Goal: Complete application form: Complete application form

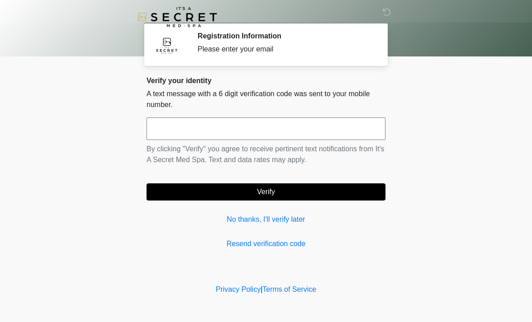
click at [344, 130] on input "text" at bounding box center [266, 128] width 239 height 23
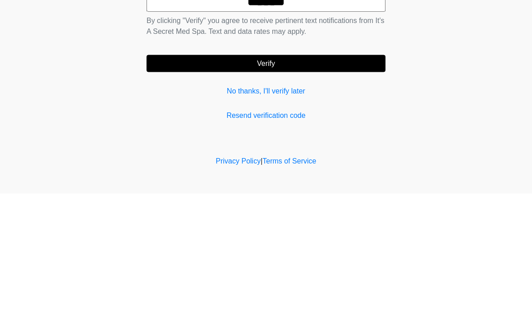
type input "******"
click at [341, 183] on button "Verify" at bounding box center [266, 191] width 239 height 17
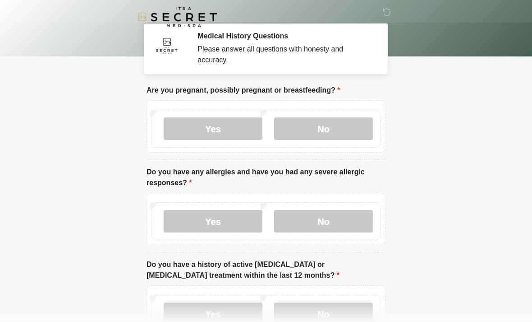
click at [354, 136] on label "No" at bounding box center [323, 128] width 99 height 23
click at [342, 224] on label "No" at bounding box center [323, 221] width 99 height 23
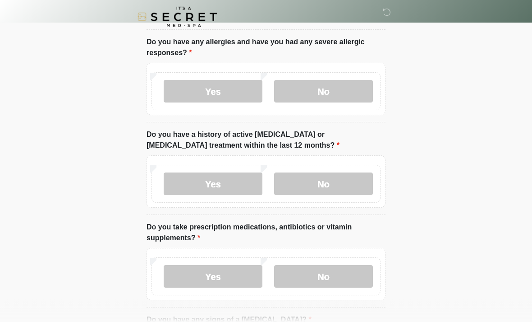
scroll to position [139, 0]
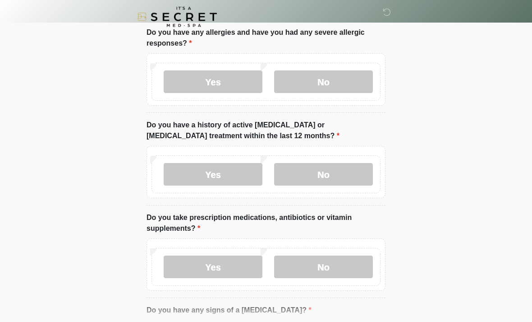
click at [355, 175] on label "No" at bounding box center [323, 174] width 99 height 23
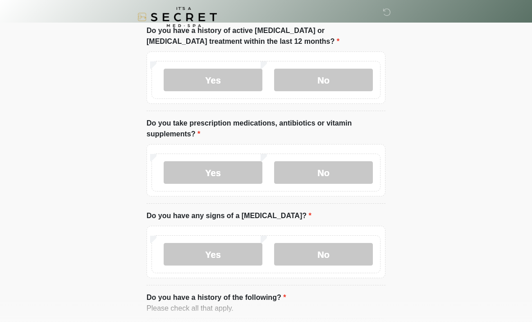
scroll to position [233, 0]
click at [350, 179] on label "No" at bounding box center [323, 172] width 99 height 23
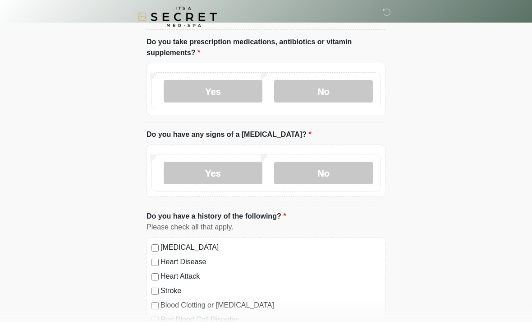
scroll to position [315, 0]
click at [349, 182] on label "No" at bounding box center [323, 172] width 99 height 23
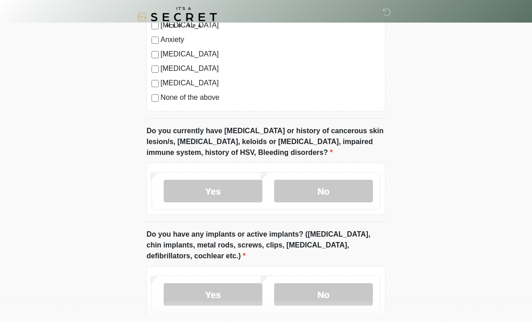
scroll to position [623, 0]
click at [342, 192] on label "No" at bounding box center [323, 191] width 99 height 23
click at [337, 296] on label "No" at bounding box center [323, 294] width 99 height 23
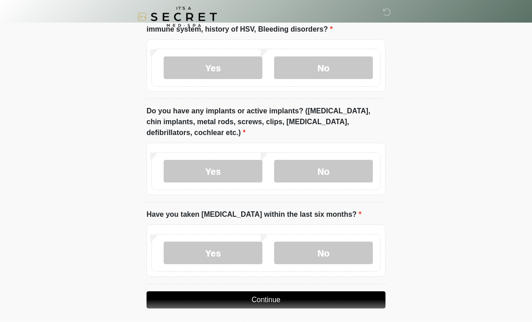
scroll to position [751, 0]
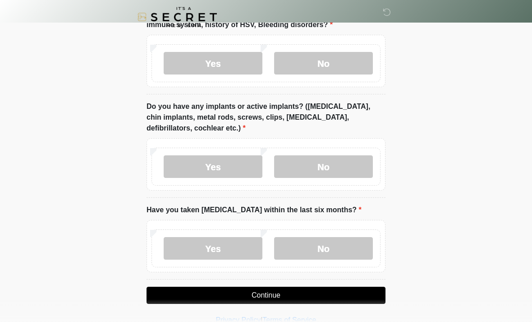
click at [338, 251] on label "No" at bounding box center [323, 248] width 99 height 23
click at [348, 295] on button "Continue" at bounding box center [266, 294] width 239 height 17
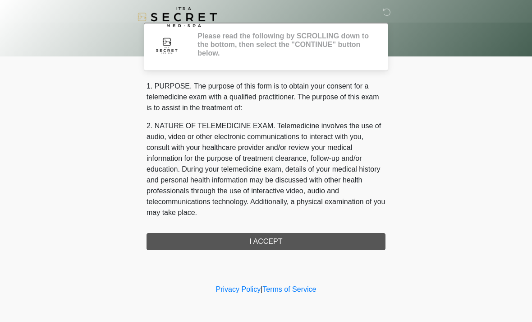
scroll to position [0, 0]
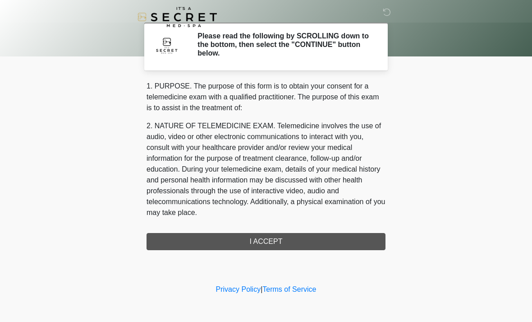
click at [318, 246] on div "1. PURPOSE. The purpose of this form is to obtain your consent for a telemedici…" at bounding box center [266, 165] width 239 height 169
click at [281, 243] on div "1. PURPOSE. The purpose of this form is to obtain your consent for a telemedici…" at bounding box center [266, 165] width 239 height 169
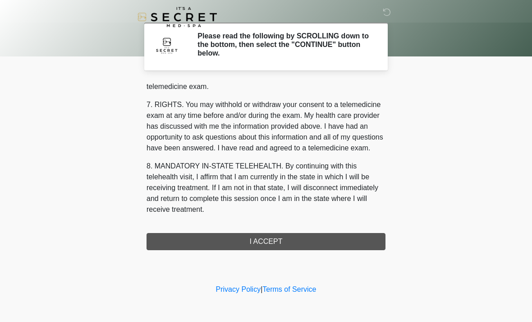
scroll to position [382, 0]
click at [268, 239] on button "I ACCEPT" at bounding box center [266, 241] width 239 height 17
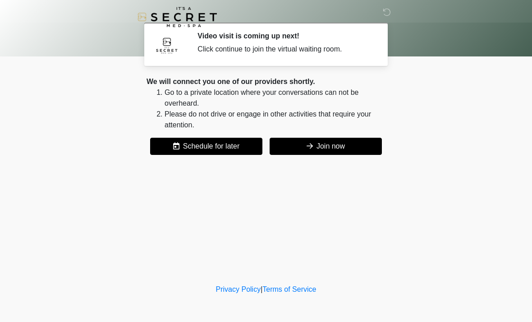
click at [228, 147] on button "Schedule for later" at bounding box center [206, 146] width 112 height 17
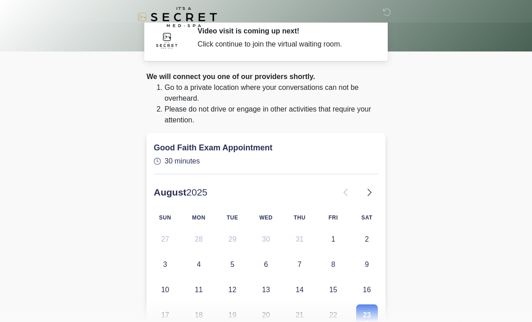
scroll to position [0, 0]
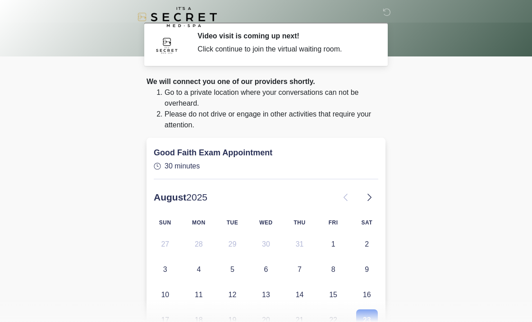
click at [431, 121] on body "‎ ‎ Video visit is coming up next! Click continue to join the virtual waiting r…" at bounding box center [266, 161] width 532 height 322
click at [446, 140] on body "‎ ‎ Video visit is coming up next! Click continue to join the virtual waiting r…" at bounding box center [266, 161] width 532 height 322
click at [461, 226] on body "‎ ‎ Video visit is coming up next! Click continue to join the virtual waiting r…" at bounding box center [266, 161] width 532 height 322
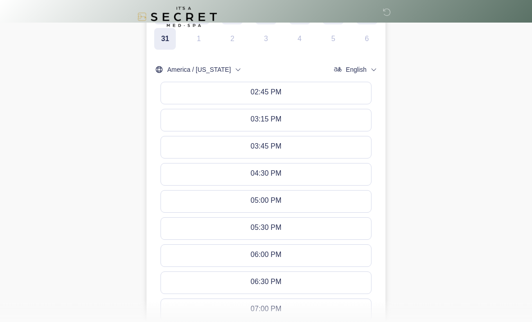
scroll to position [411, 0]
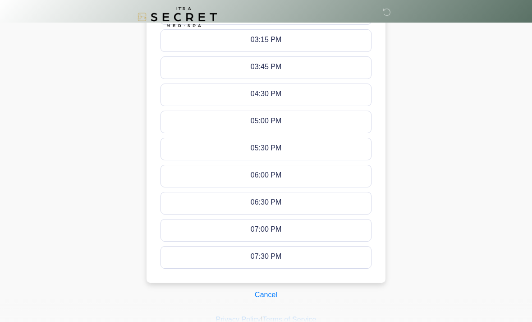
click at [260, 299] on button "Cancel" at bounding box center [266, 294] width 34 height 17
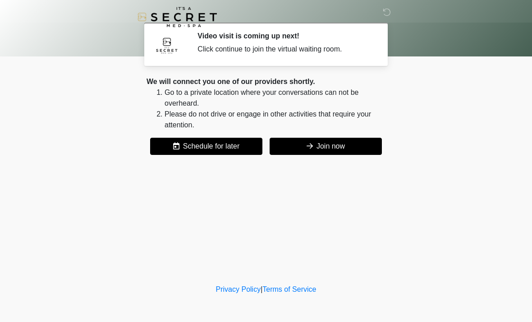
click at [339, 152] on button "Join now" at bounding box center [326, 146] width 112 height 17
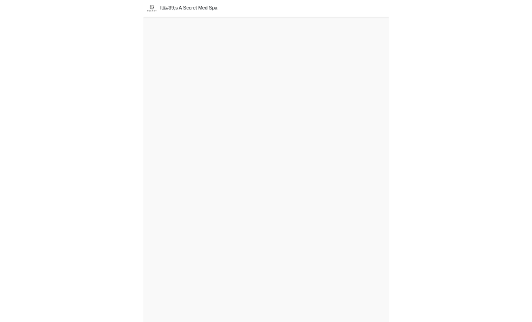
scroll to position [3, 0]
click at [504, 2] on div "It&#39;s A Secret Med Spa" at bounding box center [266, 9] width 532 height 25
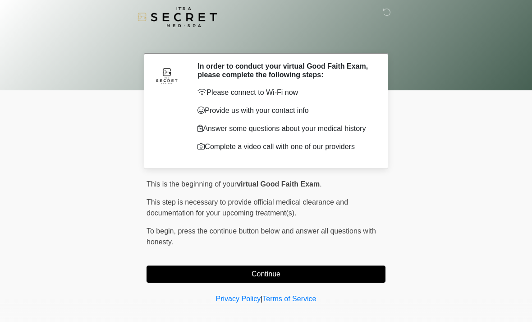
click at [336, 271] on button "Continue" at bounding box center [266, 273] width 239 height 17
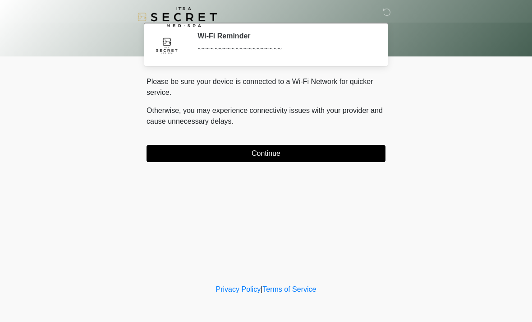
click at [360, 145] on button "Continue" at bounding box center [266, 153] width 239 height 17
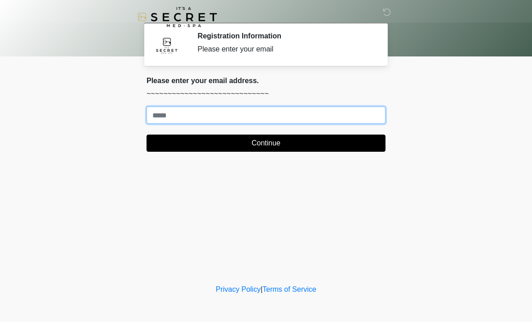
click at [249, 120] on input "Where should we email your treatment plan?" at bounding box center [266, 114] width 239 height 17
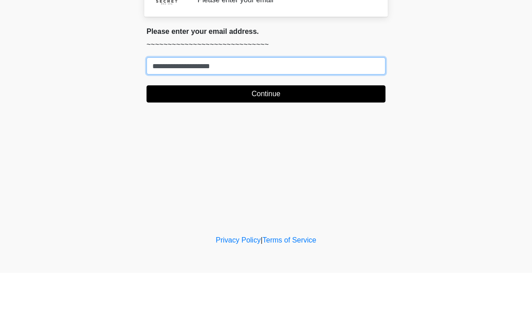
type input "**********"
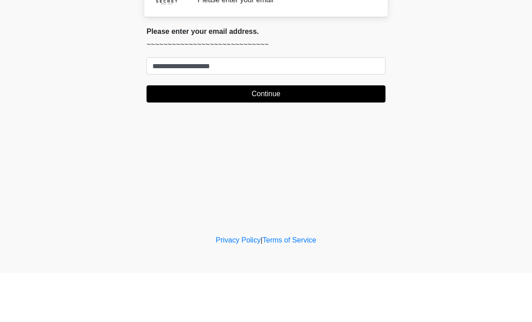
click at [320, 134] on button "Continue" at bounding box center [266, 142] width 239 height 17
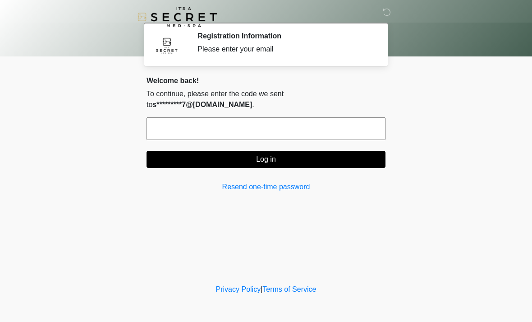
click at [240, 117] on input "text" at bounding box center [266, 128] width 239 height 23
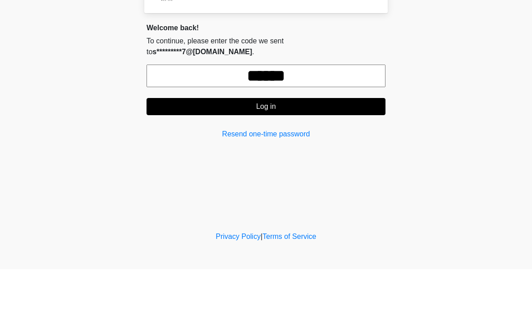
type input "******"
click at [323, 151] on button "Log in" at bounding box center [266, 159] width 239 height 17
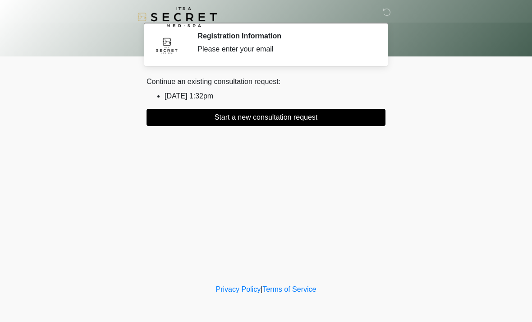
click at [333, 123] on button "Start a new consultation request" at bounding box center [266, 117] width 239 height 17
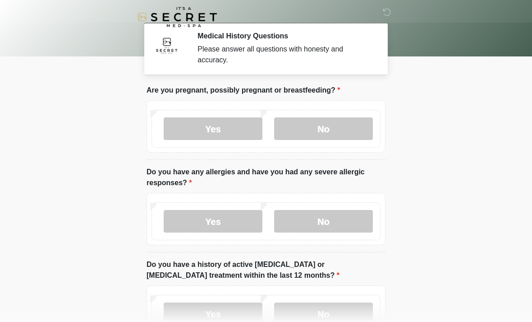
click at [347, 127] on label "No" at bounding box center [323, 128] width 99 height 23
click at [337, 231] on label "No" at bounding box center [323, 221] width 99 height 23
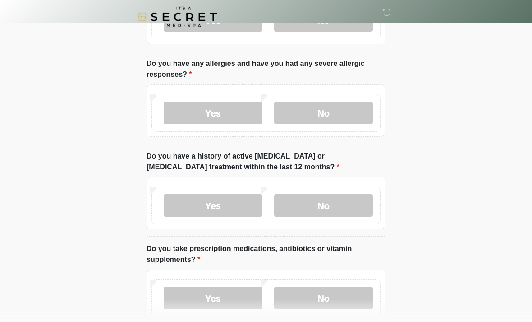
click at [340, 208] on label "No" at bounding box center [323, 205] width 99 height 23
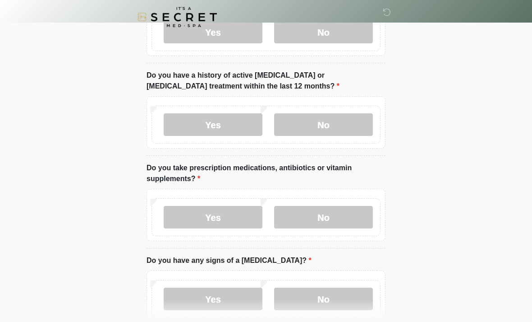
scroll to position [194, 0]
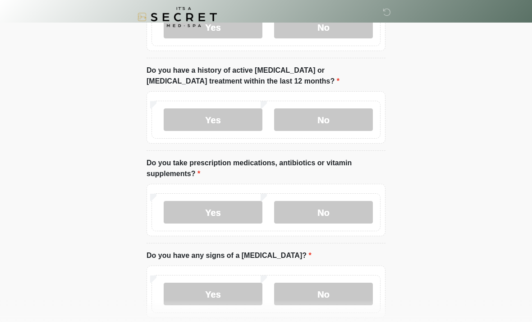
click at [337, 217] on label "No" at bounding box center [323, 212] width 99 height 23
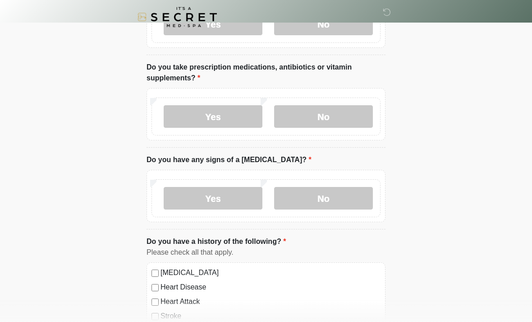
scroll to position [298, 0]
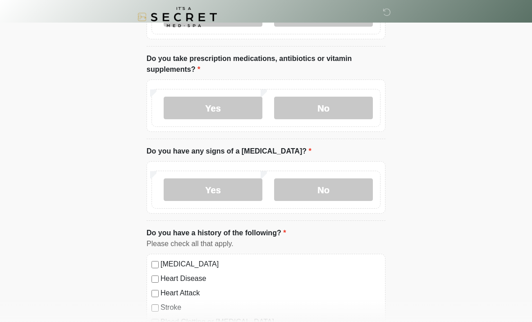
click at [226, 113] on label "Yes" at bounding box center [213, 108] width 99 height 23
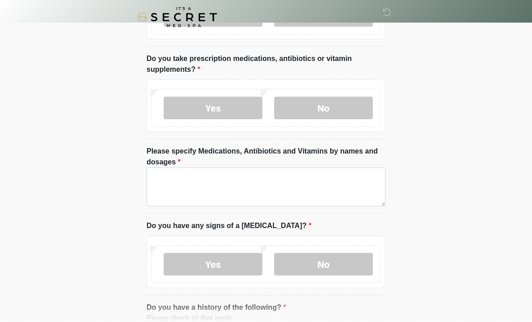
click at [347, 109] on label "No" at bounding box center [323, 108] width 99 height 23
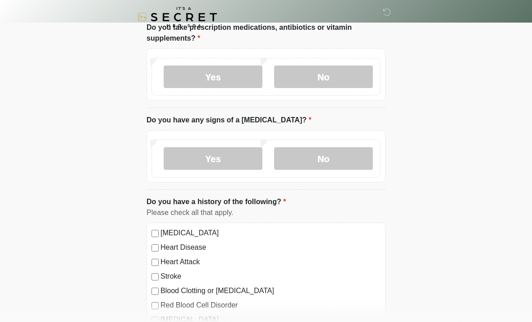
scroll to position [341, 0]
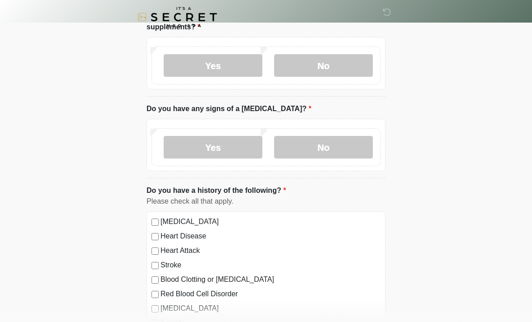
click at [351, 149] on label "No" at bounding box center [323, 147] width 99 height 23
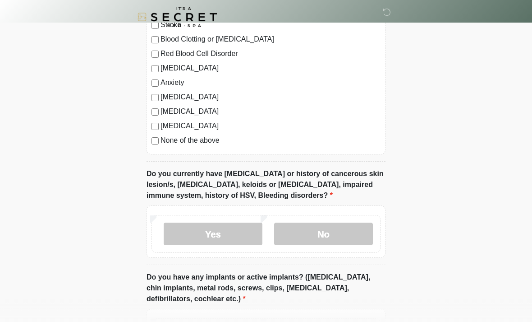
scroll to position [600, 0]
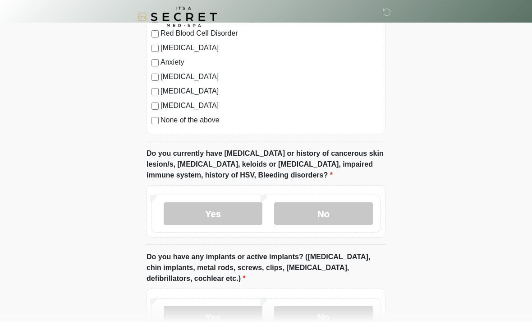
click at [349, 213] on label "No" at bounding box center [323, 214] width 99 height 23
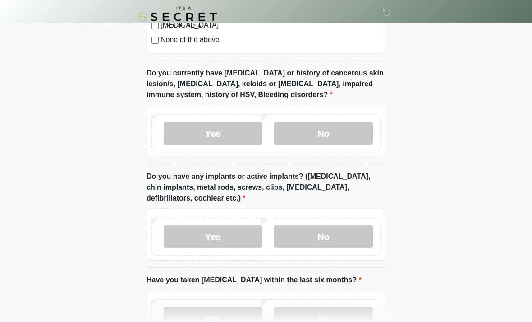
click at [341, 238] on label "No" at bounding box center [323, 237] width 99 height 23
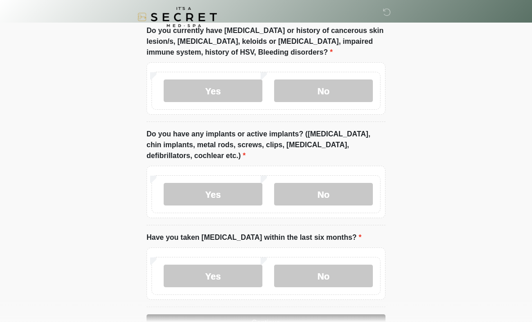
scroll to position [751, 0]
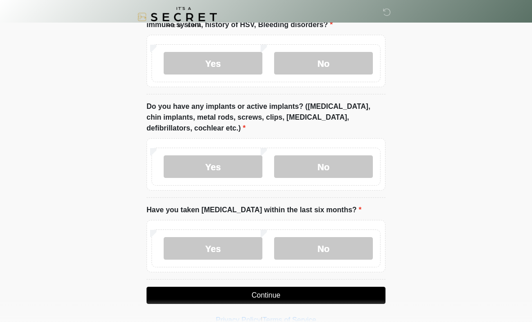
click at [344, 250] on label "No" at bounding box center [323, 248] width 99 height 23
click at [300, 295] on button "Continue" at bounding box center [266, 294] width 239 height 17
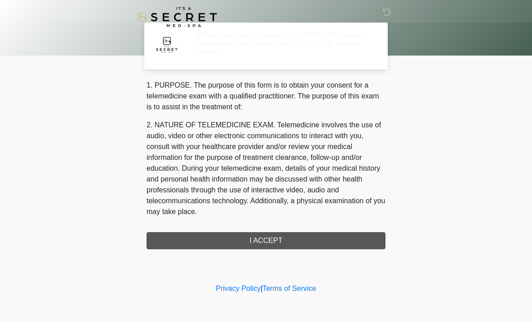
scroll to position [0, 0]
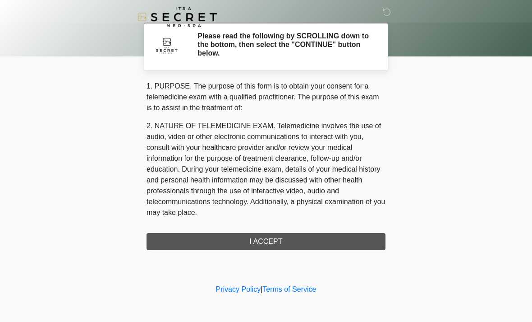
click at [312, 242] on div "1. PURPOSE. The purpose of this form is to obtain your consent for a telemedici…" at bounding box center [266, 165] width 239 height 169
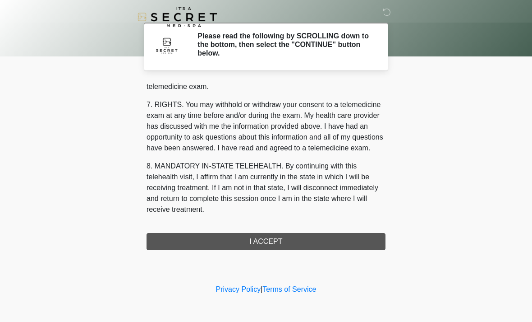
scroll to position [382, 0]
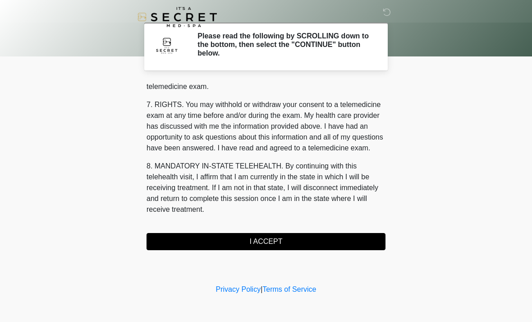
click at [263, 243] on button "I ACCEPT" at bounding box center [266, 241] width 239 height 17
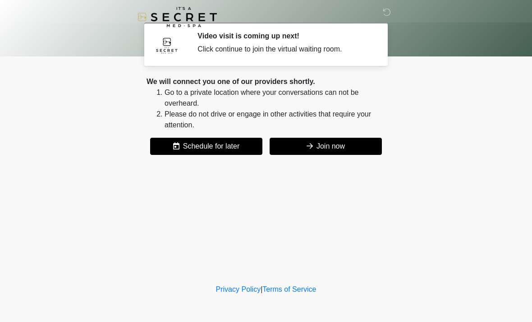
click at [334, 150] on button "Join now" at bounding box center [326, 146] width 112 height 17
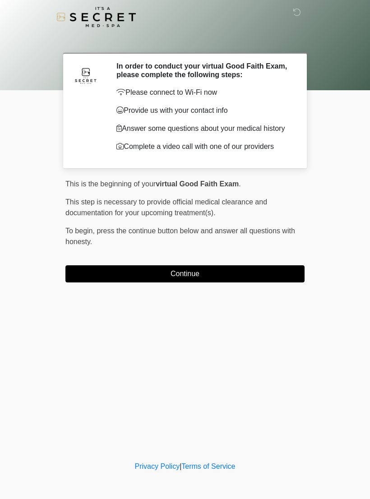
click at [283, 282] on button "Continue" at bounding box center [184, 273] width 239 height 17
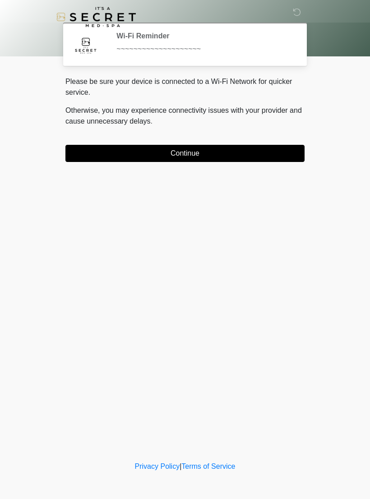
click at [287, 155] on button "Continue" at bounding box center [184, 153] width 239 height 17
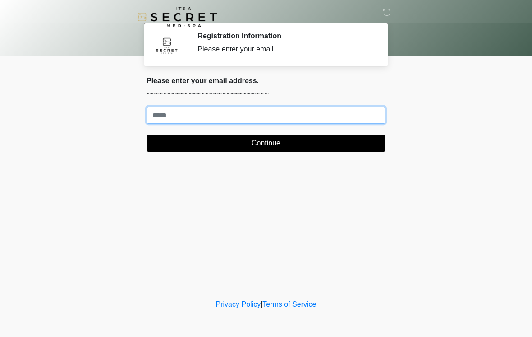
click at [257, 114] on input "Where should we email your treatment plan?" at bounding box center [266, 114] width 239 height 17
type input "**********"
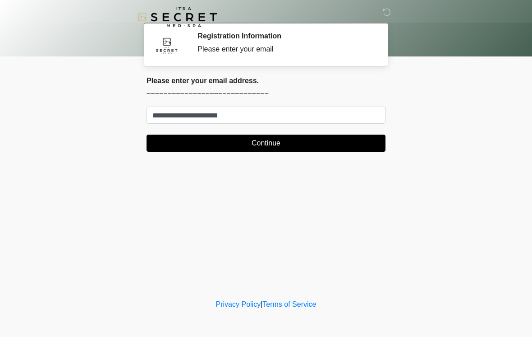
click at [304, 135] on button "Continue" at bounding box center [266, 142] width 239 height 17
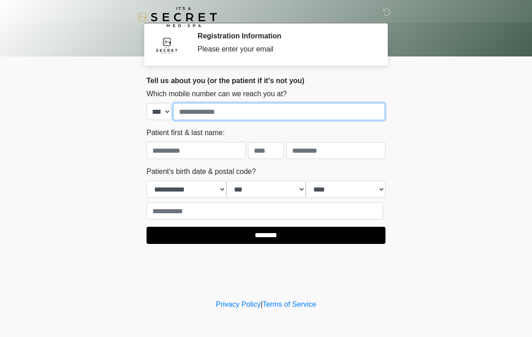
click at [311, 114] on input "tel" at bounding box center [279, 111] width 212 height 17
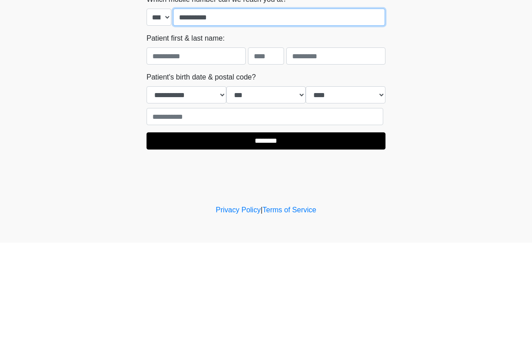
type input "**********"
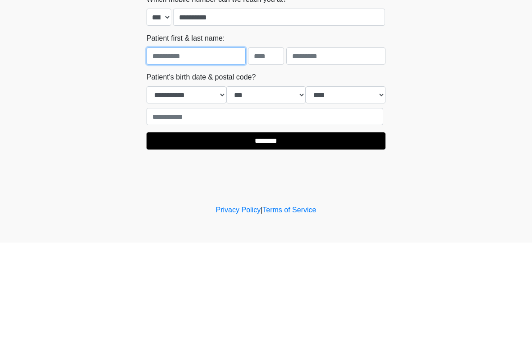
click at [217, 142] on input "text" at bounding box center [196, 150] width 99 height 17
type input "*****"
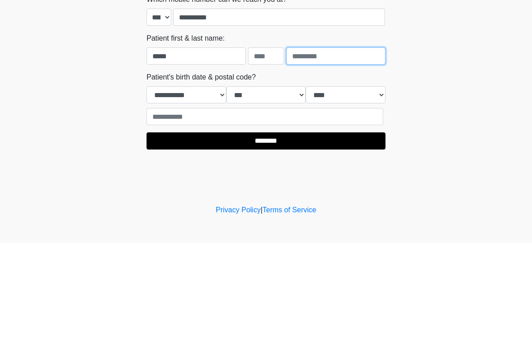
click at [327, 142] on input "text" at bounding box center [335, 150] width 99 height 17
type input "**********"
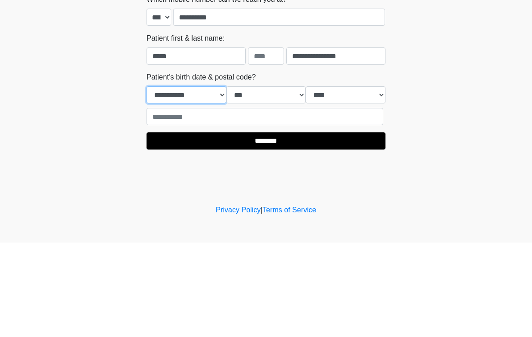
click at [199, 180] on select "**********" at bounding box center [187, 188] width 80 height 17
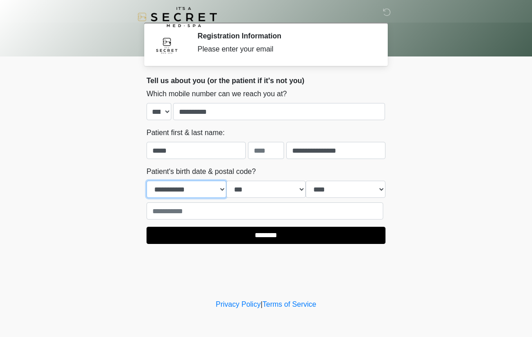
select select "*"
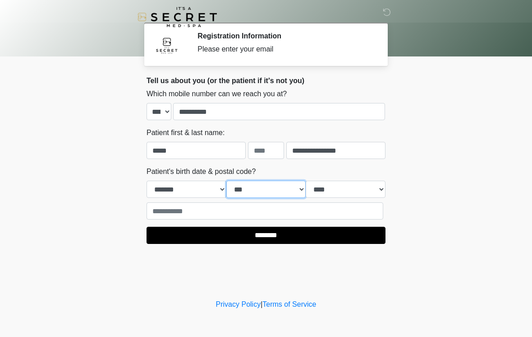
click at [264, 185] on select "*** * * * * * * * * * ** ** ** ** ** ** ** ** ** ** ** ** ** ** ** ** ** ** ** …" at bounding box center [266, 188] width 80 height 17
select select "**"
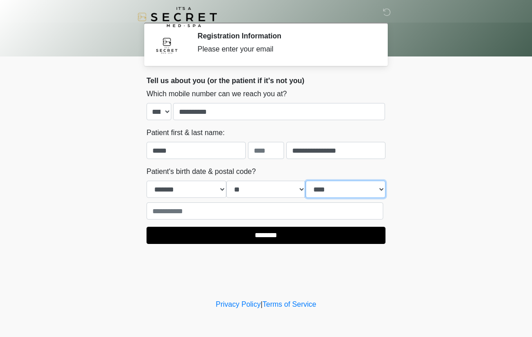
click at [359, 194] on select "**** **** **** **** **** **** **** **** **** **** **** **** **** **** **** ****…" at bounding box center [346, 188] width 80 height 17
click at [364, 181] on select "**** **** **** **** **** **** **** **** **** **** **** **** **** **** **** ****…" at bounding box center [346, 188] width 80 height 17
select select "****"
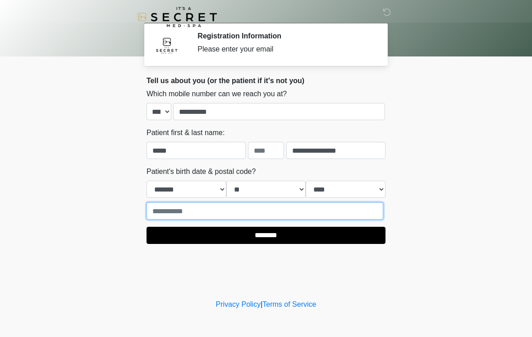
click at [296, 203] on input "text" at bounding box center [265, 210] width 237 height 17
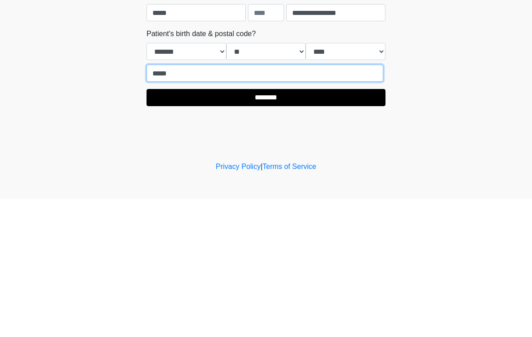
type input "*****"
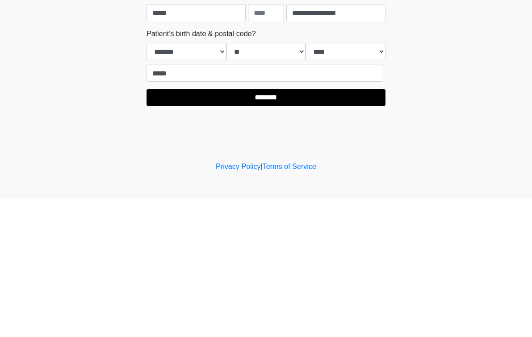
click at [326, 226] on input "********" at bounding box center [266, 234] width 239 height 17
